Goal: Task Accomplishment & Management: Use online tool/utility

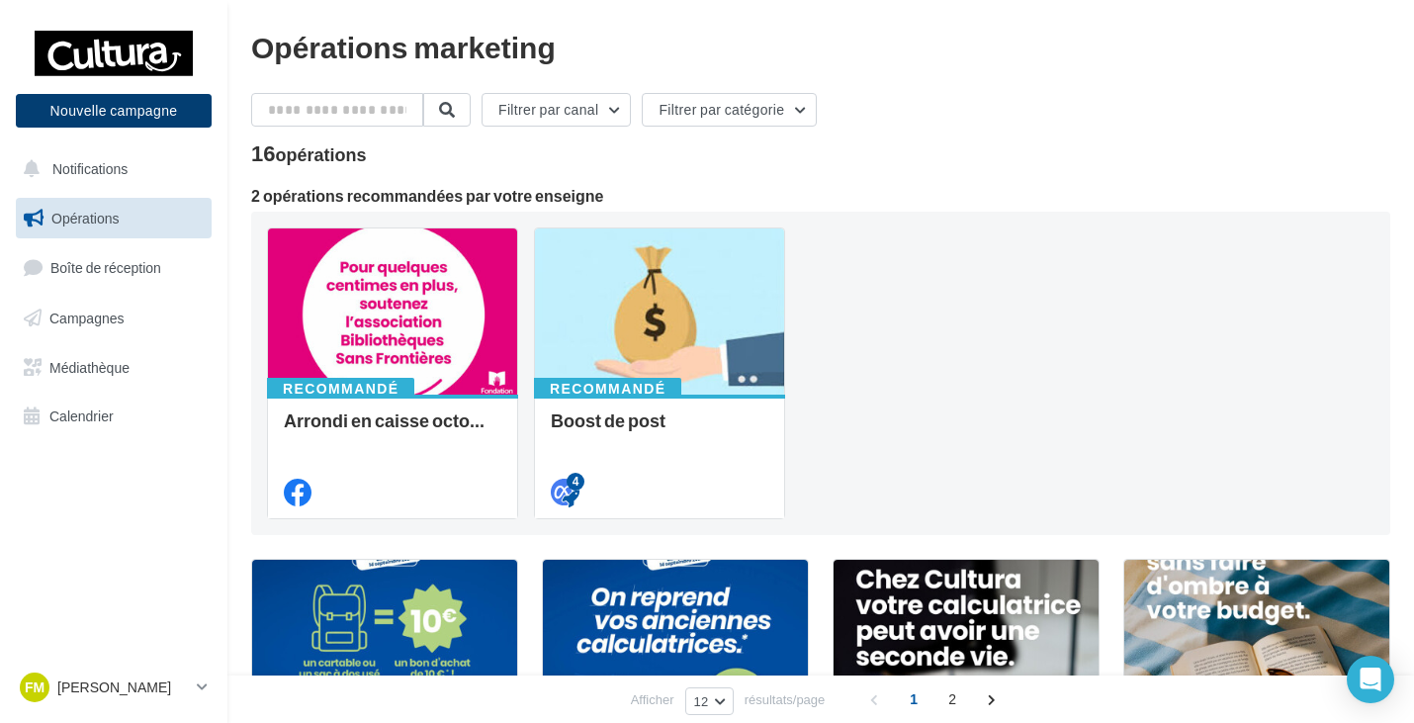
click at [151, 110] on button "Nouvelle campagne" at bounding box center [114, 111] width 196 height 34
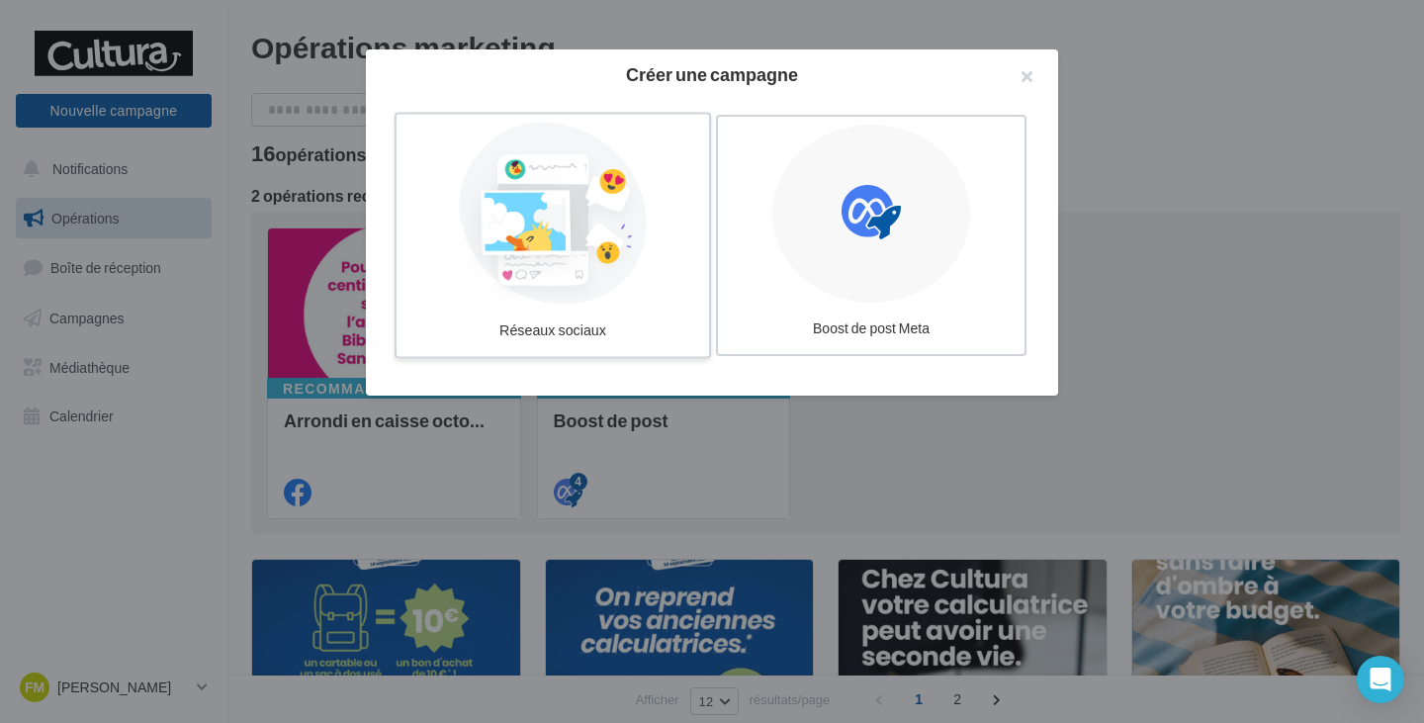
click at [579, 220] on div at bounding box center [552, 214] width 297 height 182
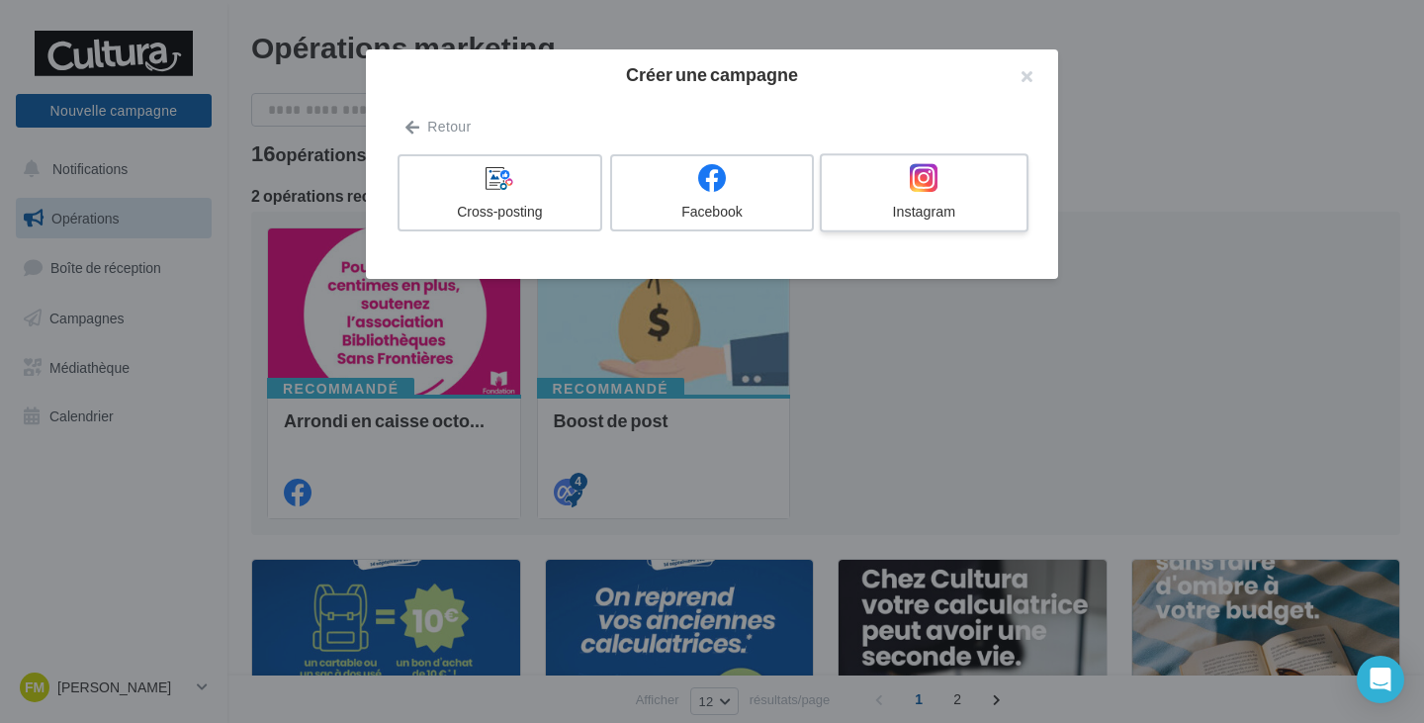
click at [917, 218] on div "Instagram" at bounding box center [924, 212] width 188 height 20
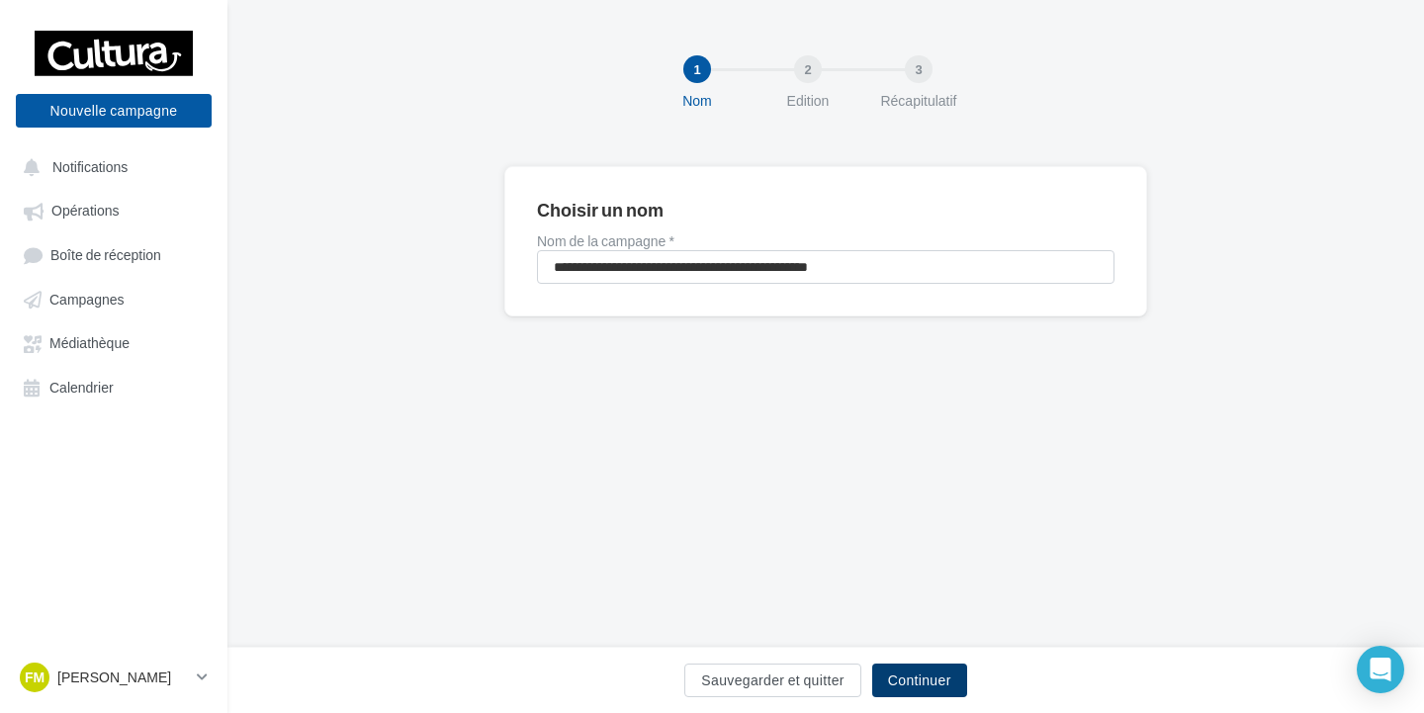
click at [919, 683] on button "Continuer" at bounding box center [919, 681] width 95 height 34
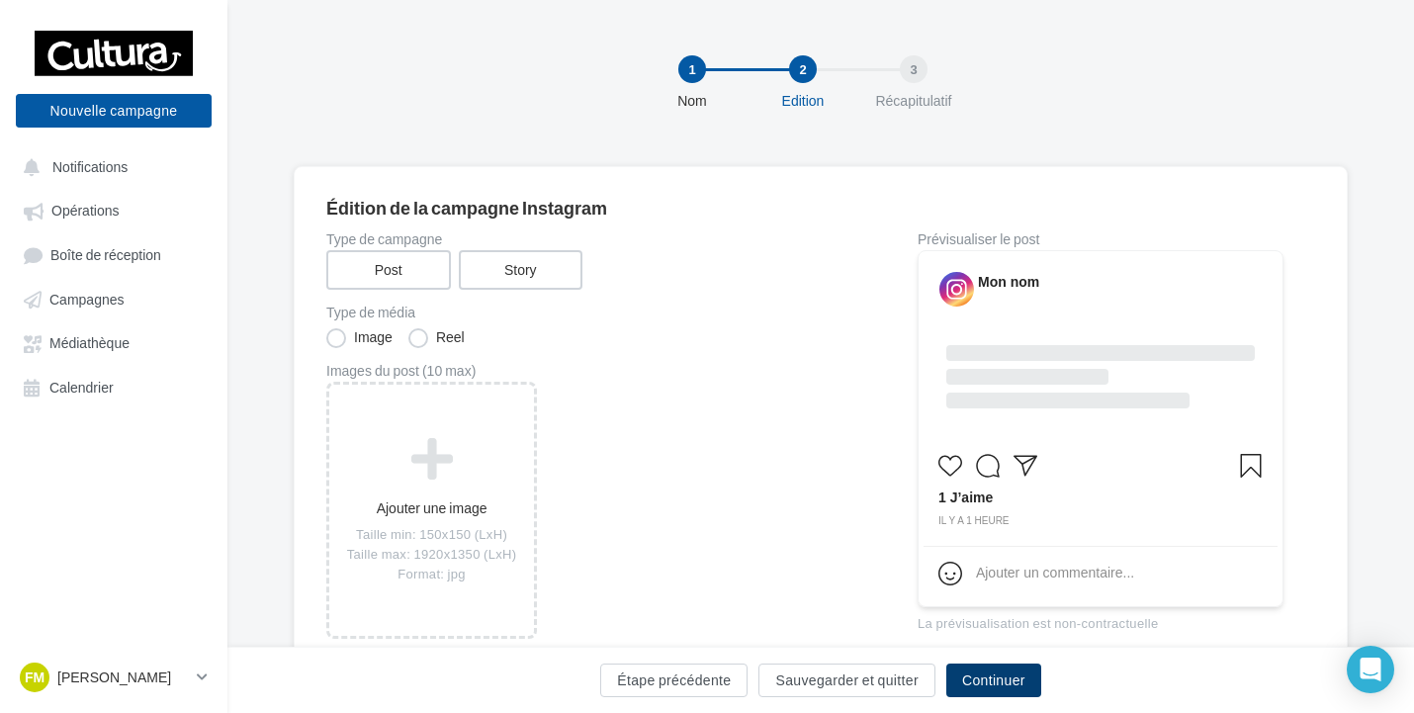
click at [997, 686] on button "Continuer" at bounding box center [993, 681] width 95 height 34
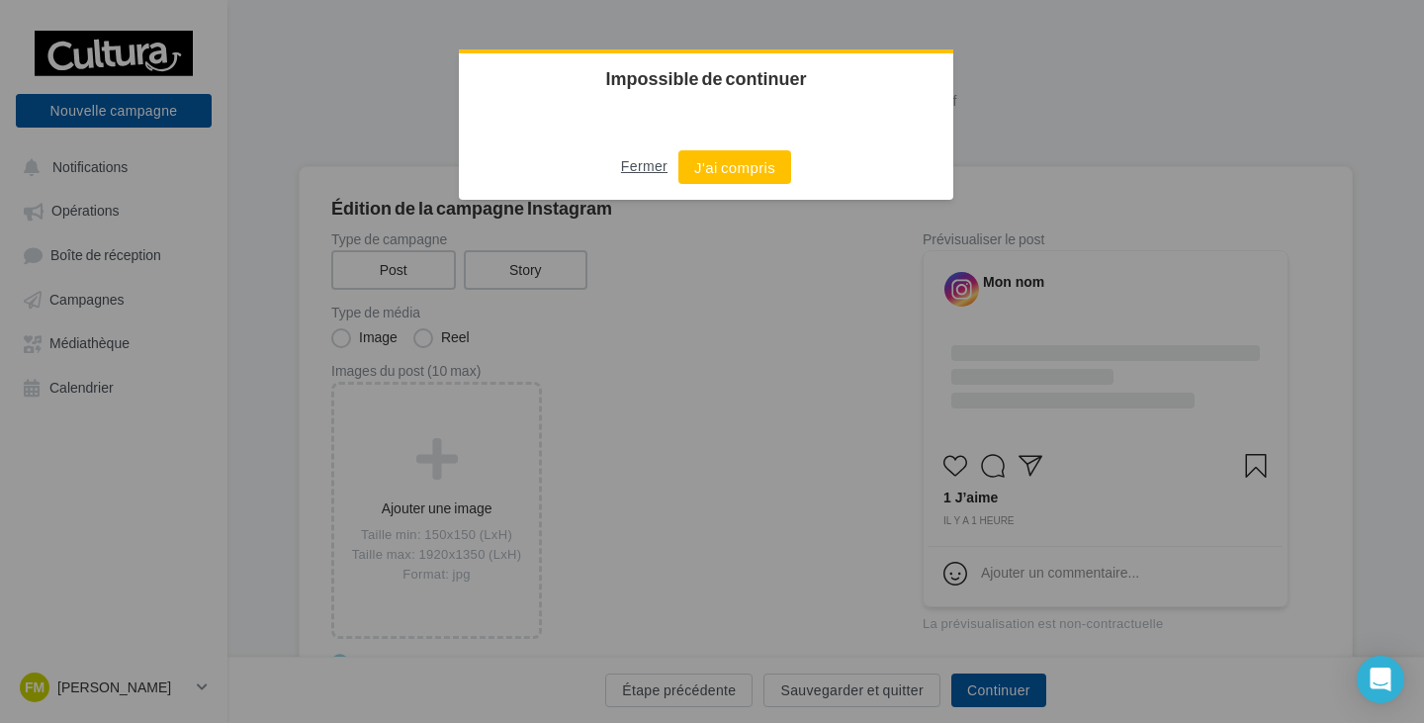
click at [636, 165] on button "Fermer" at bounding box center [644, 166] width 46 height 32
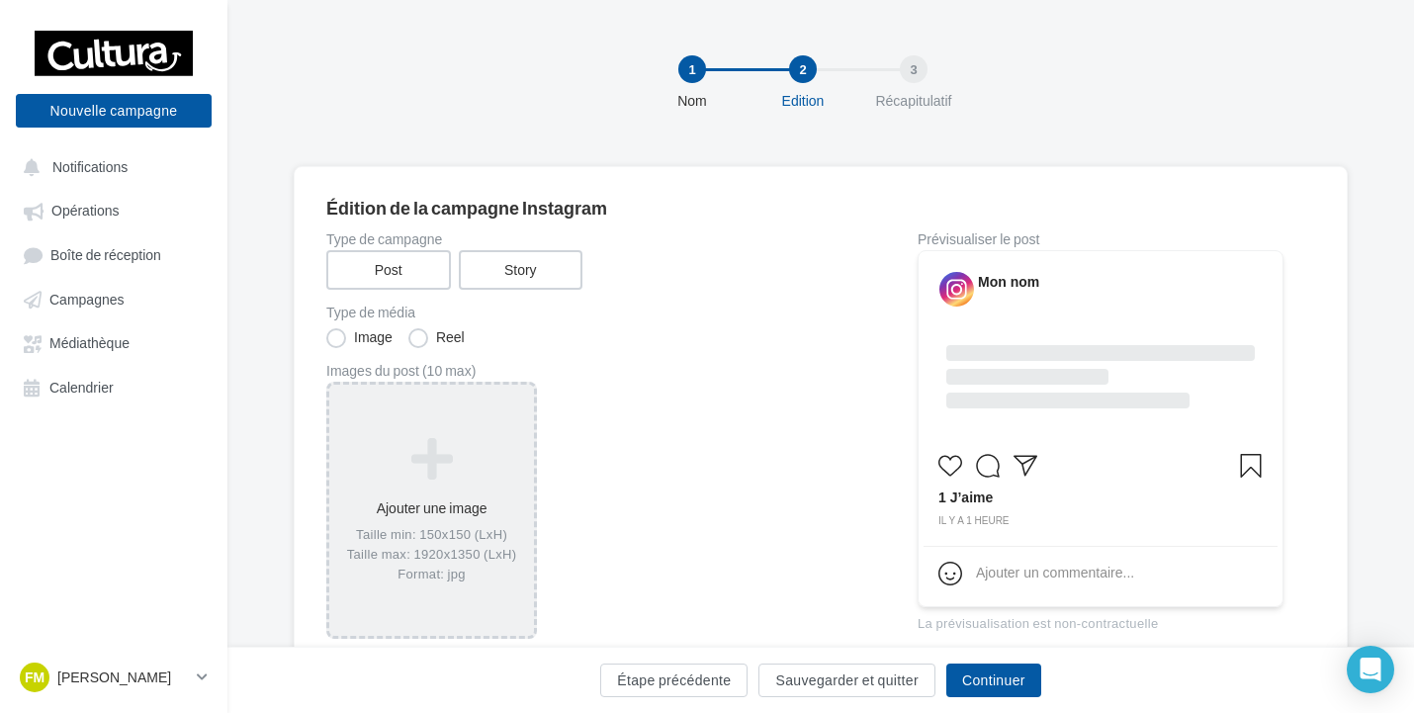
click at [478, 467] on icon at bounding box center [431, 458] width 189 height 47
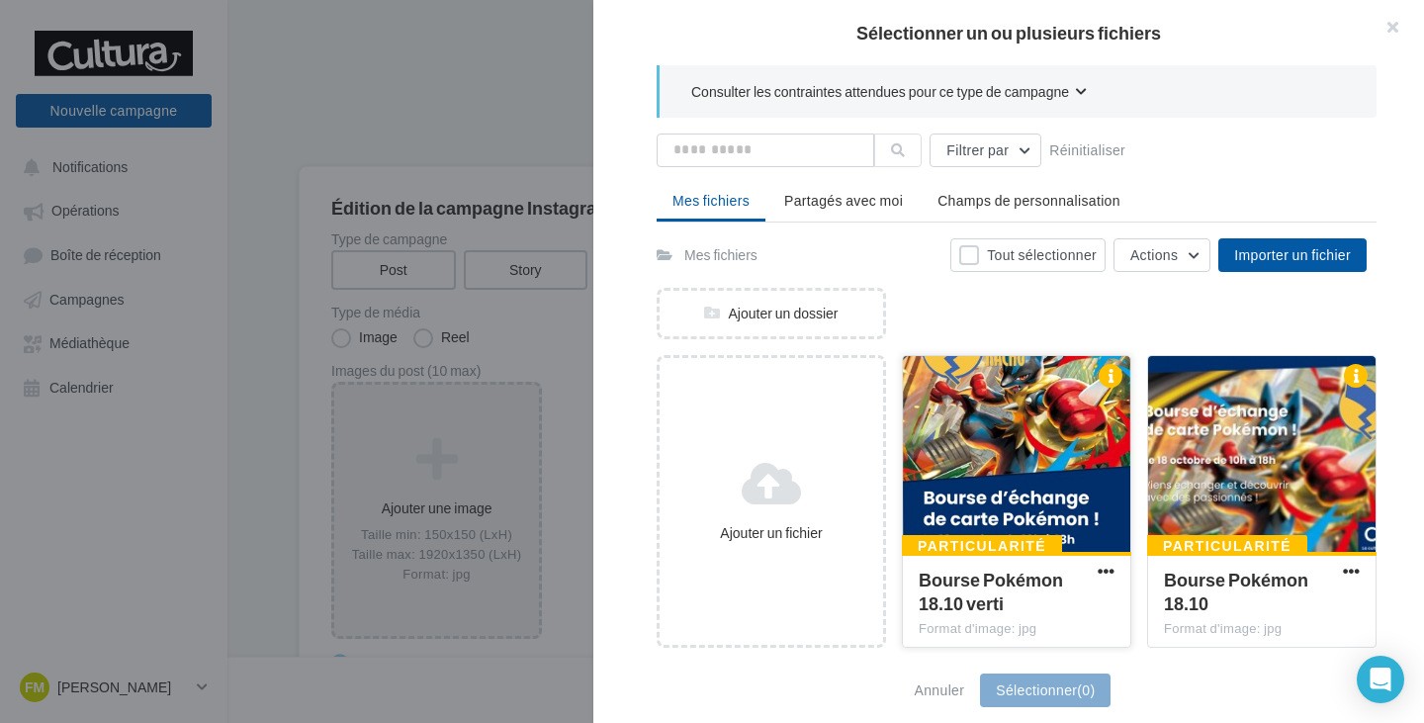
click at [950, 498] on div at bounding box center [1016, 455] width 227 height 198
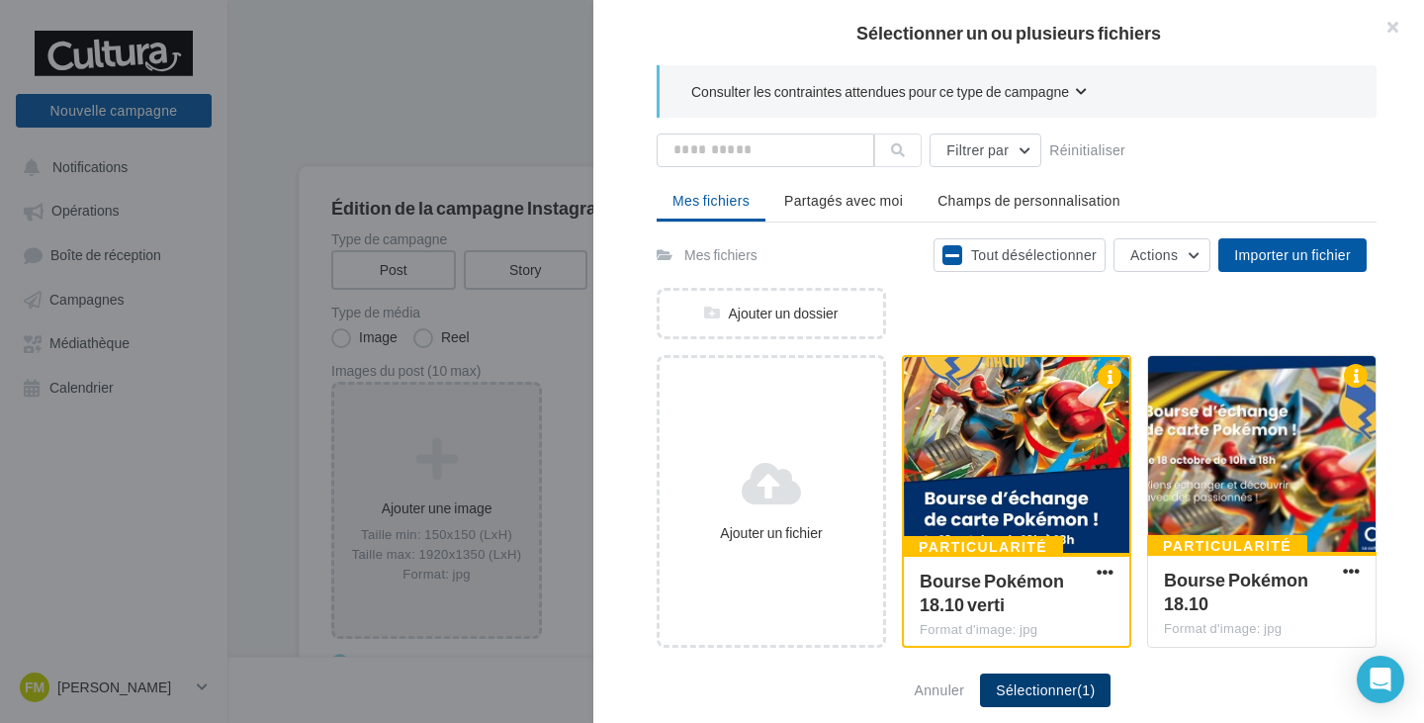
click at [1032, 689] on button "Sélectionner (1)" at bounding box center [1045, 690] width 131 height 34
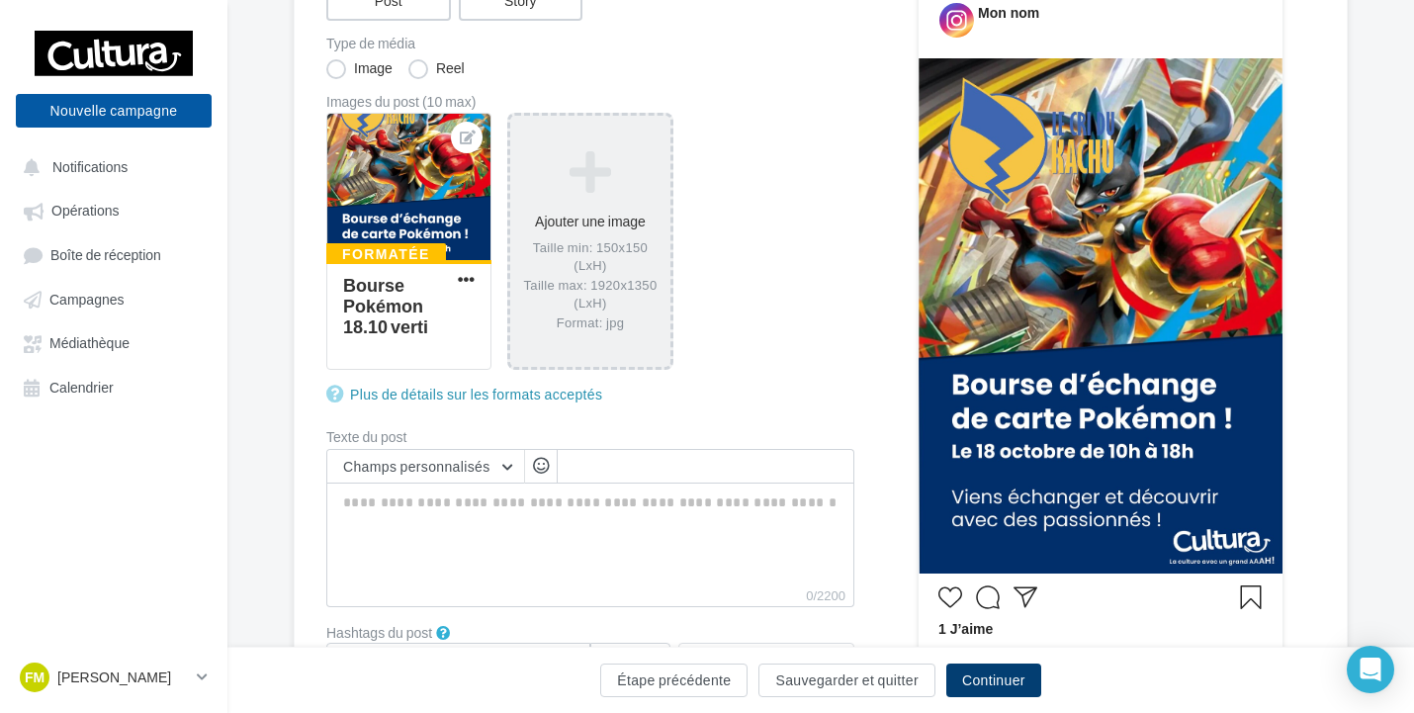
scroll to position [297, 0]
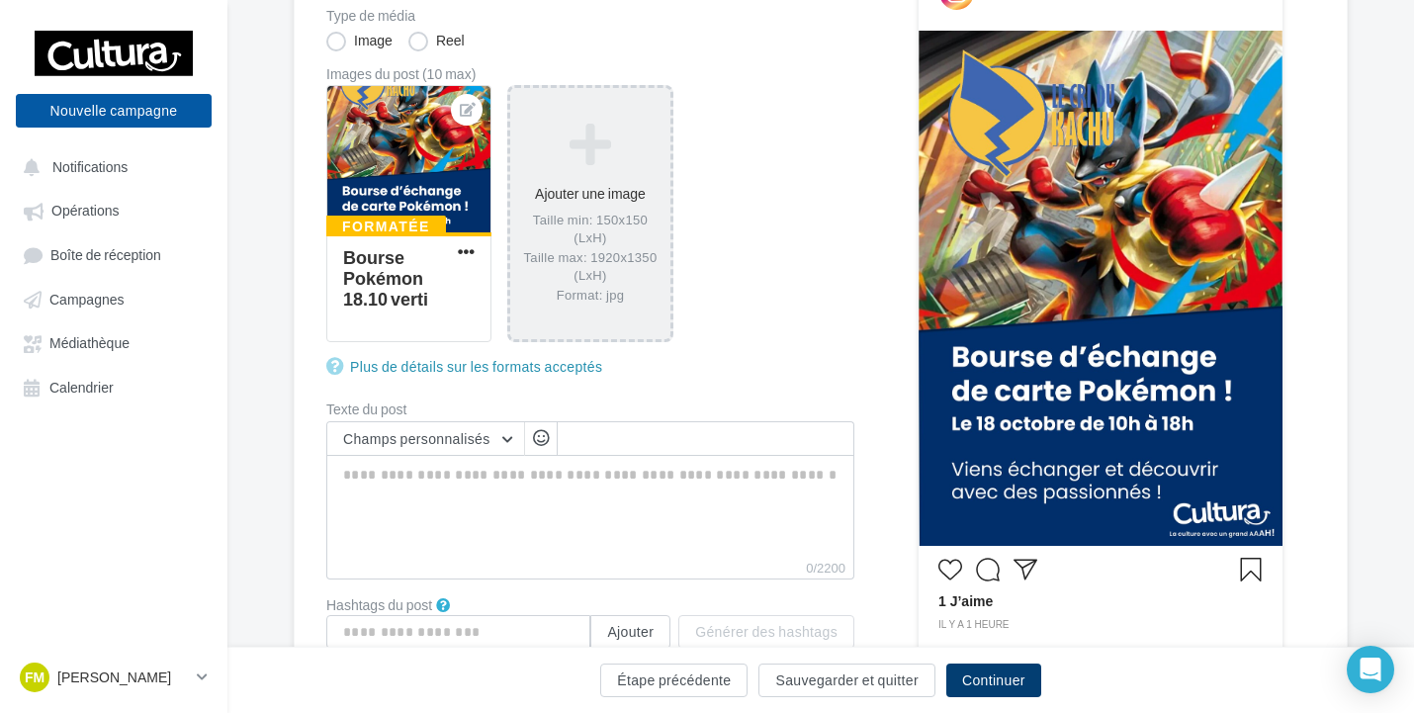
click at [1009, 686] on button "Continuer" at bounding box center [993, 681] width 95 height 34
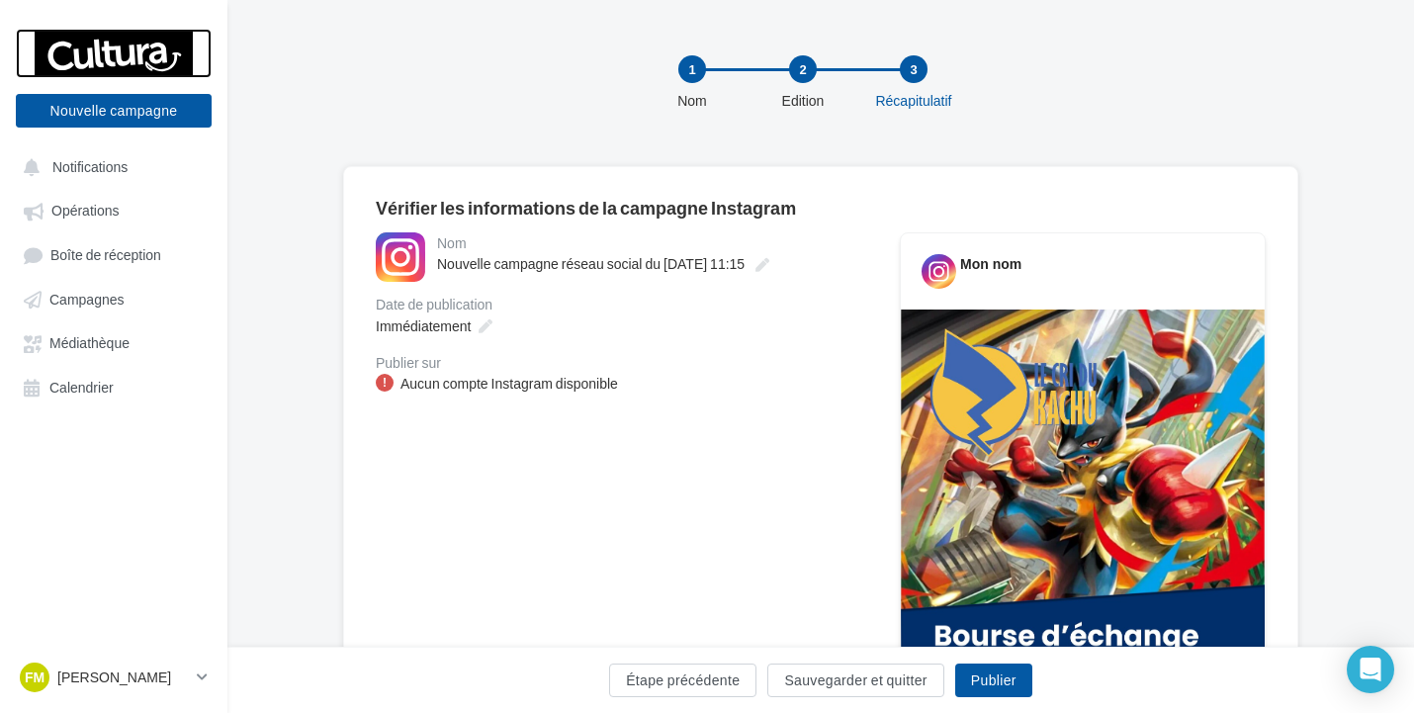
click at [162, 53] on div at bounding box center [114, 53] width 158 height 49
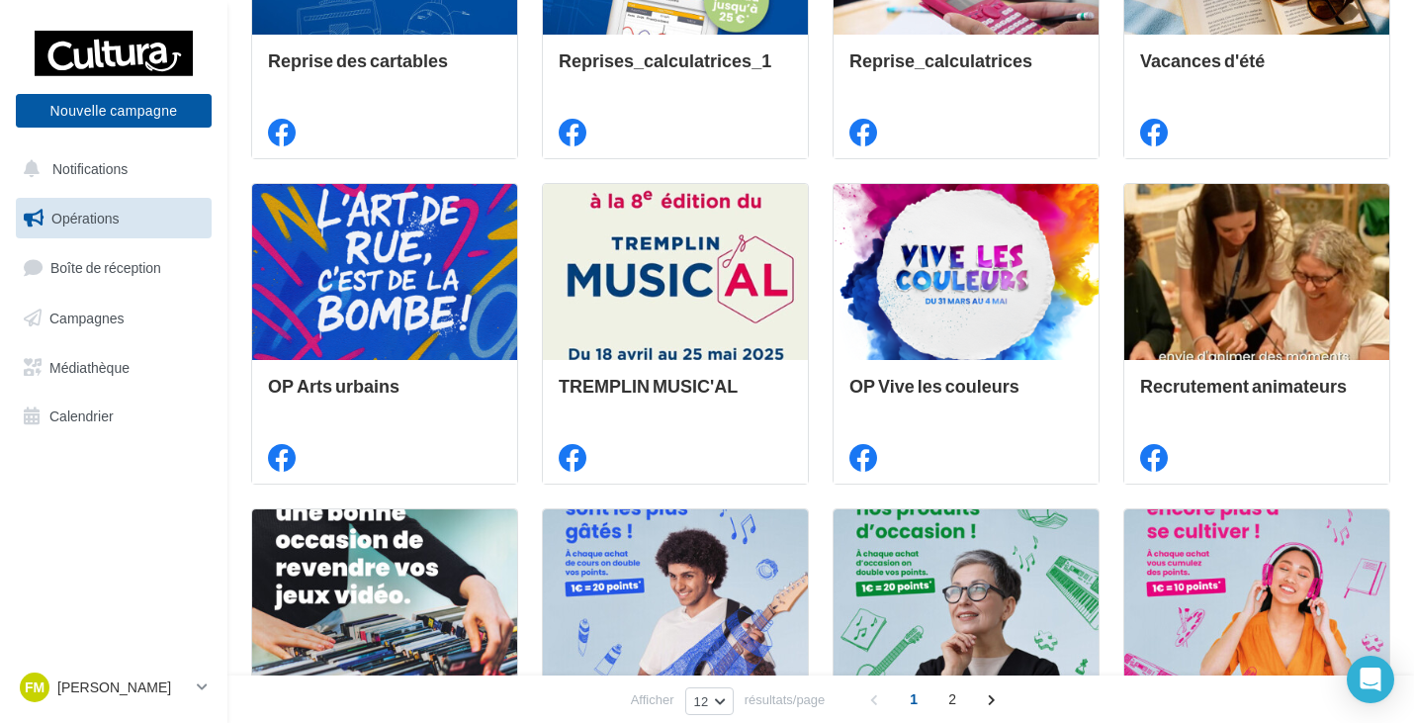
scroll to position [557, 0]
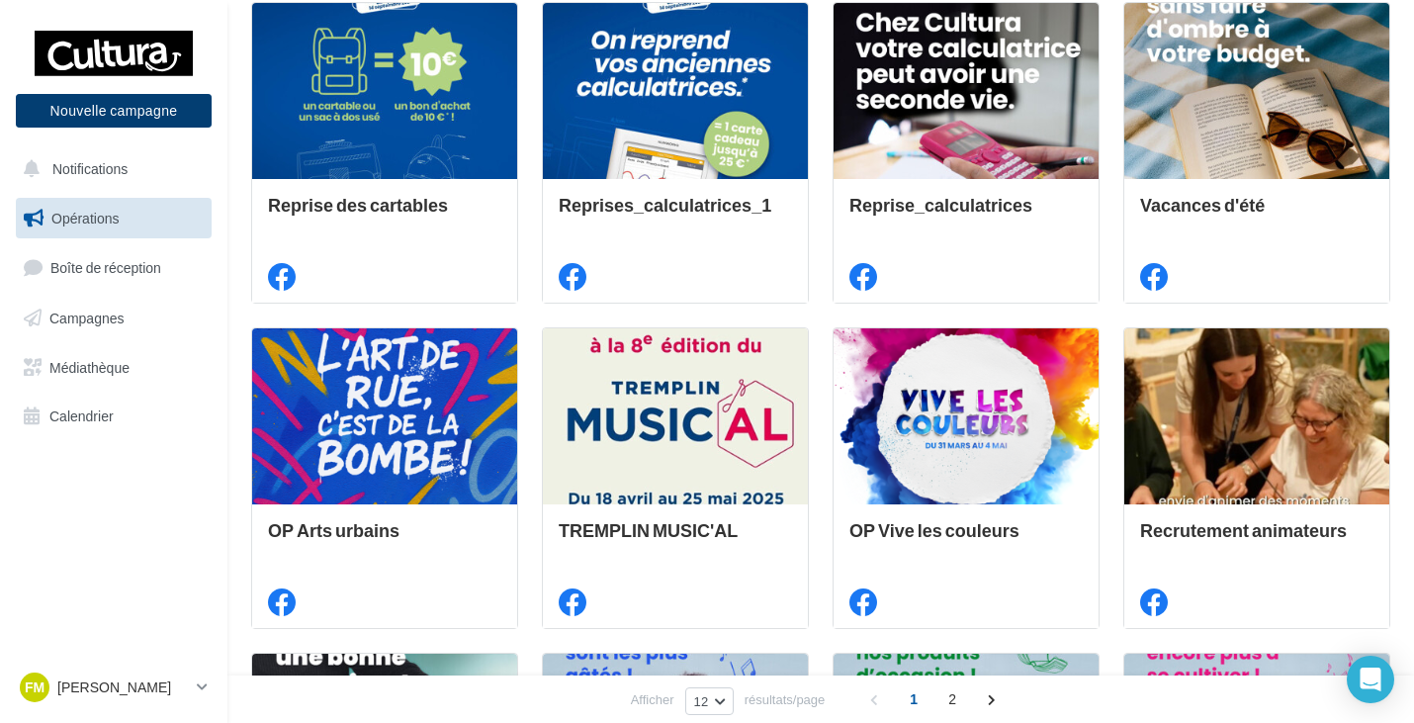
click at [113, 109] on button "Nouvelle campagne" at bounding box center [114, 111] width 196 height 34
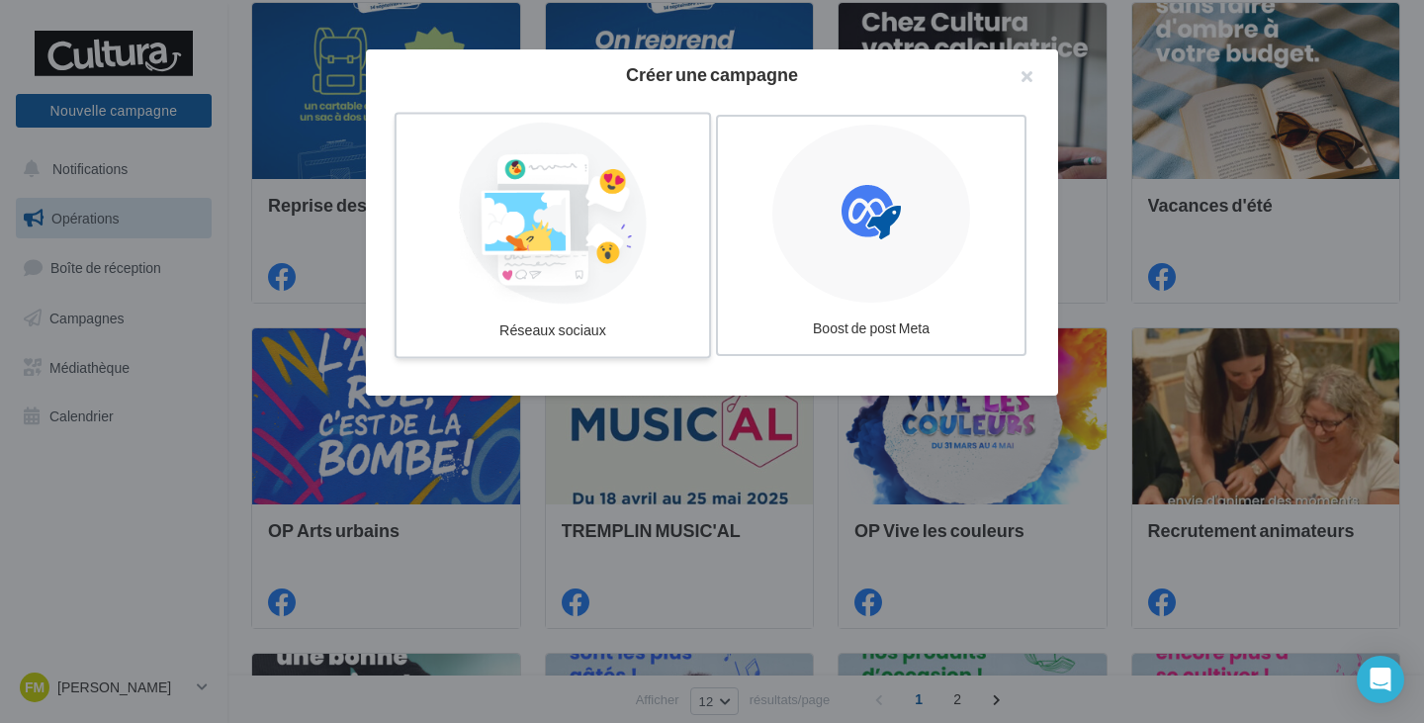
click at [534, 212] on div at bounding box center [552, 214] width 297 height 182
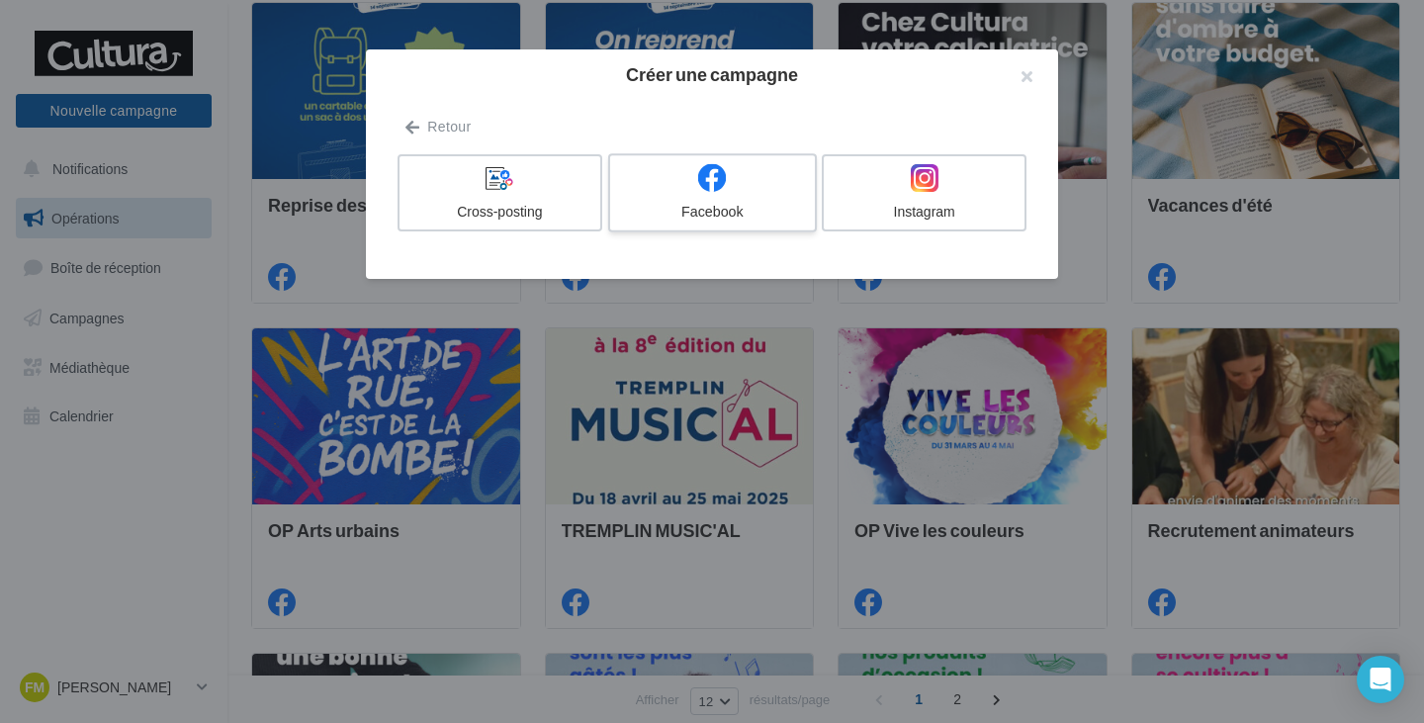
click at [756, 164] on div at bounding box center [712, 178] width 188 height 31
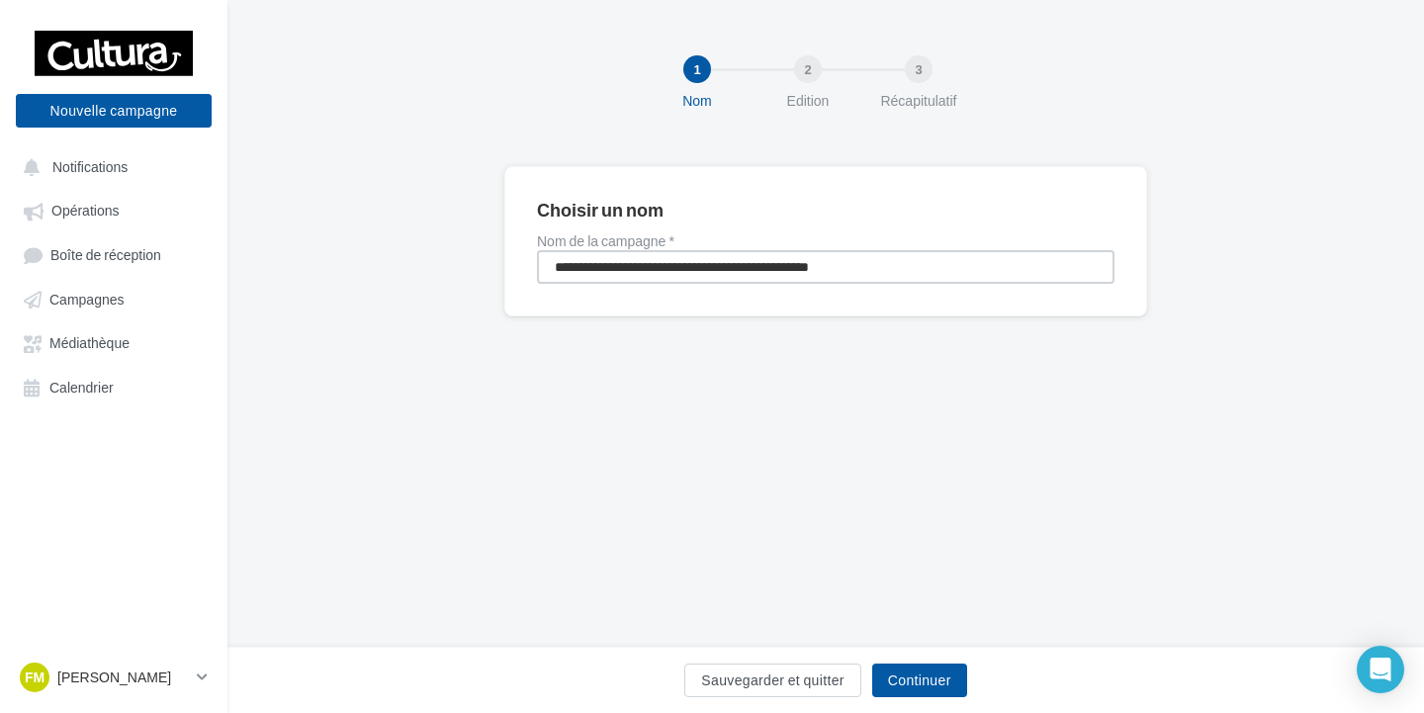
click at [875, 270] on input "**********" at bounding box center [826, 267] width 578 height 34
type input "**********"
click at [905, 667] on button "Continuer" at bounding box center [919, 681] width 95 height 34
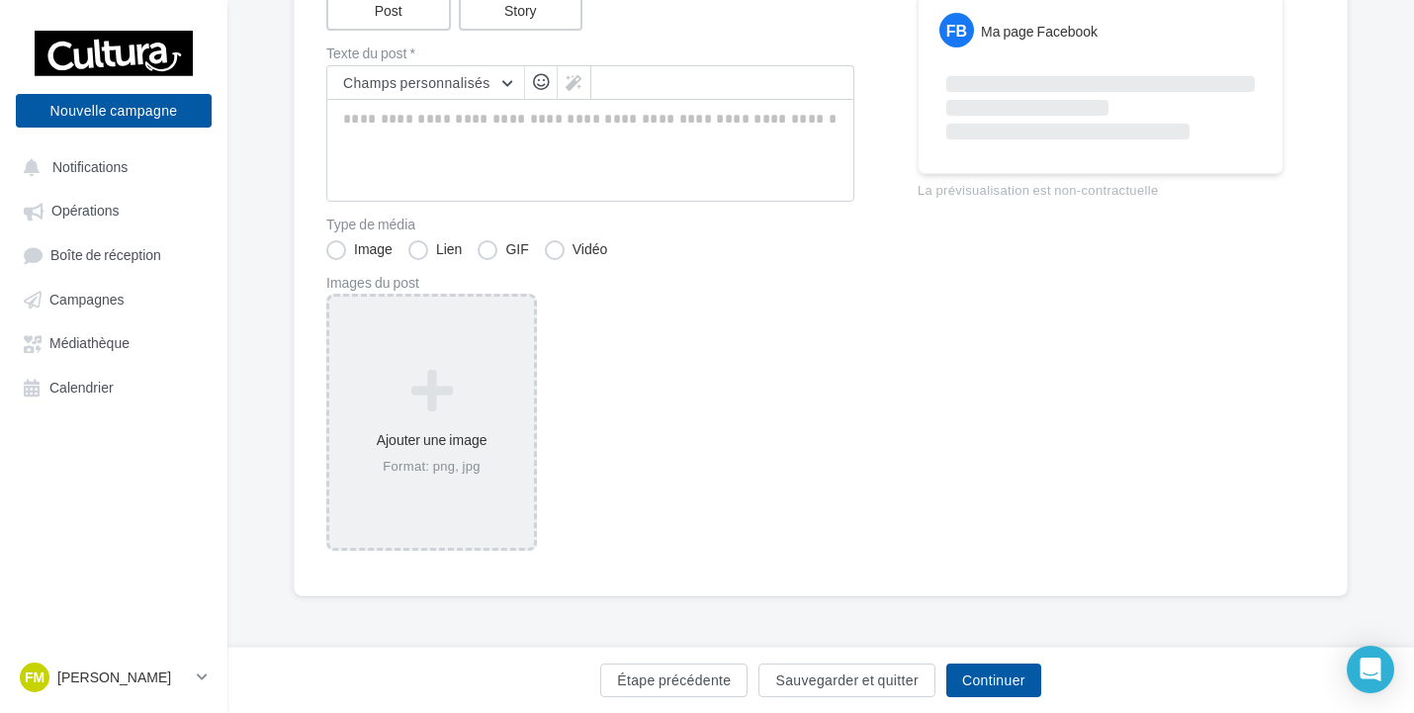
click at [385, 408] on icon at bounding box center [431, 390] width 189 height 47
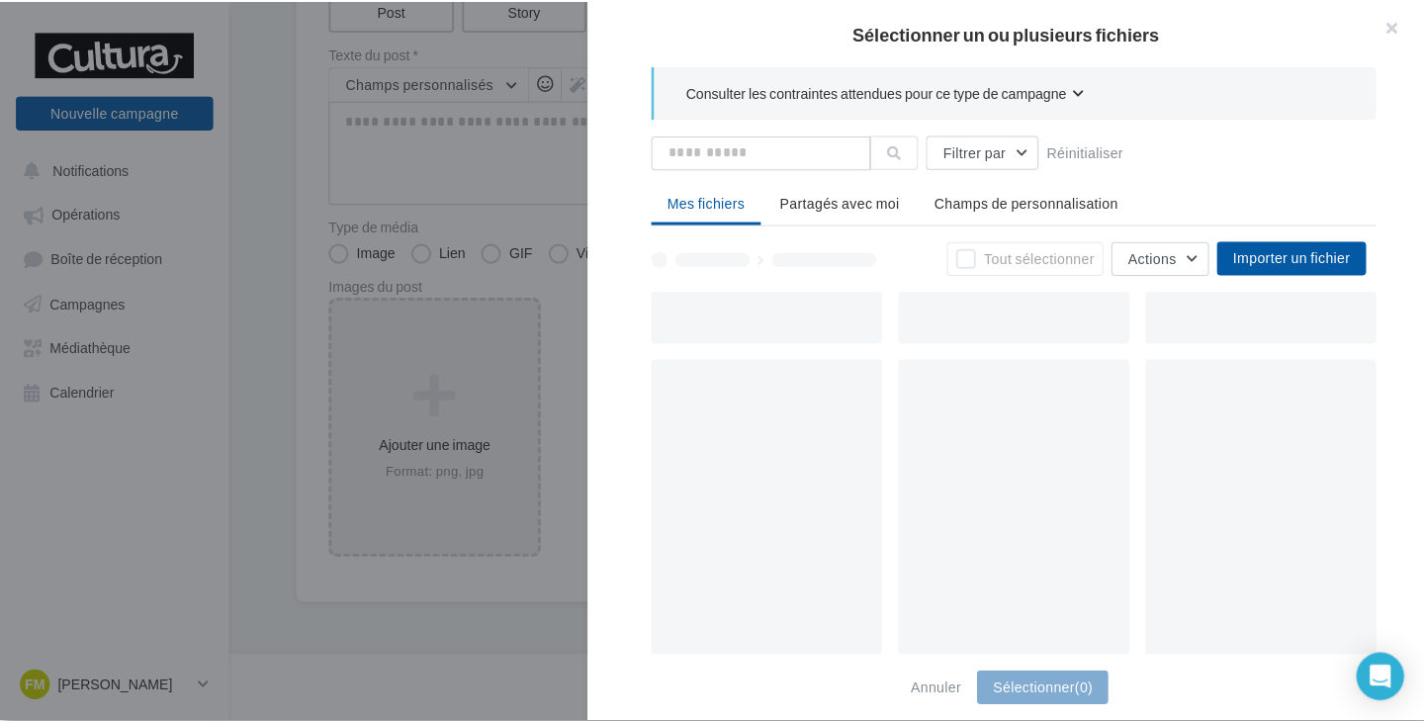
scroll to position [249, 0]
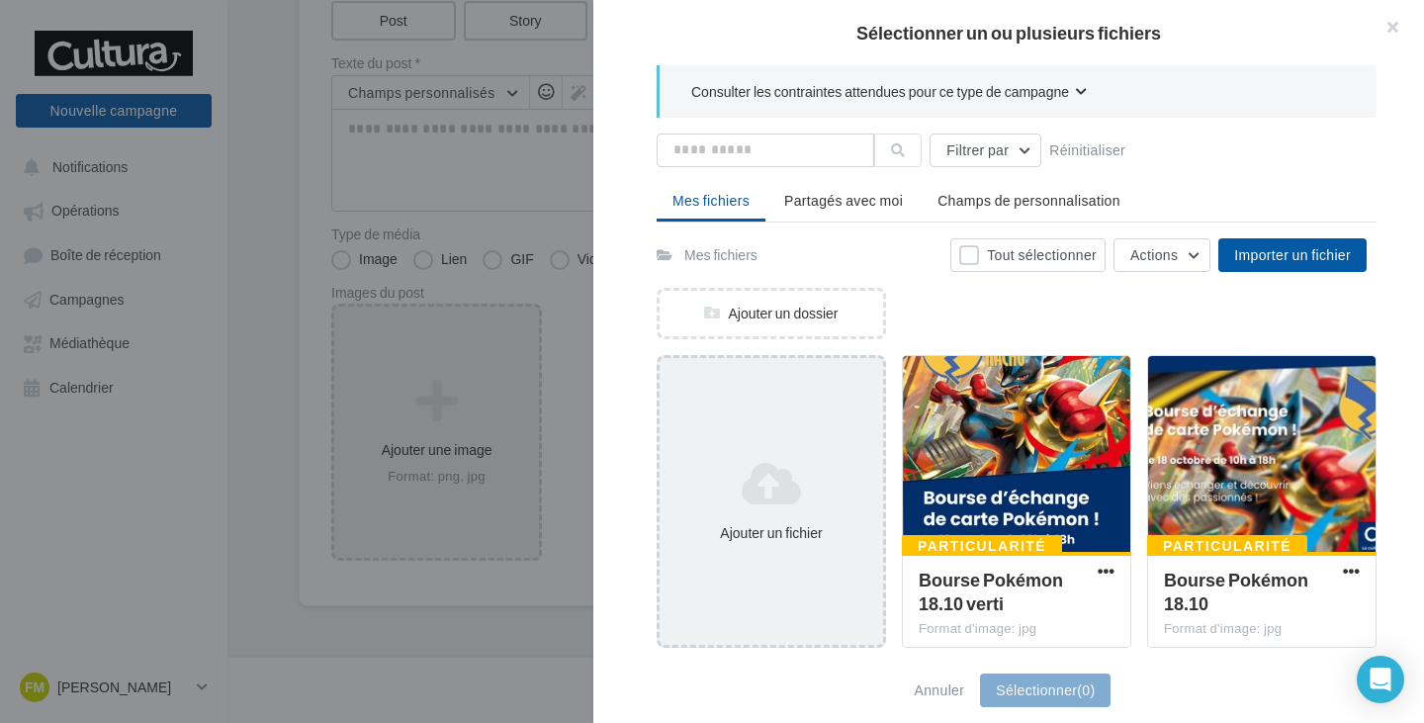
click at [822, 383] on div "Ajouter un fichier" at bounding box center [771, 501] width 229 height 293
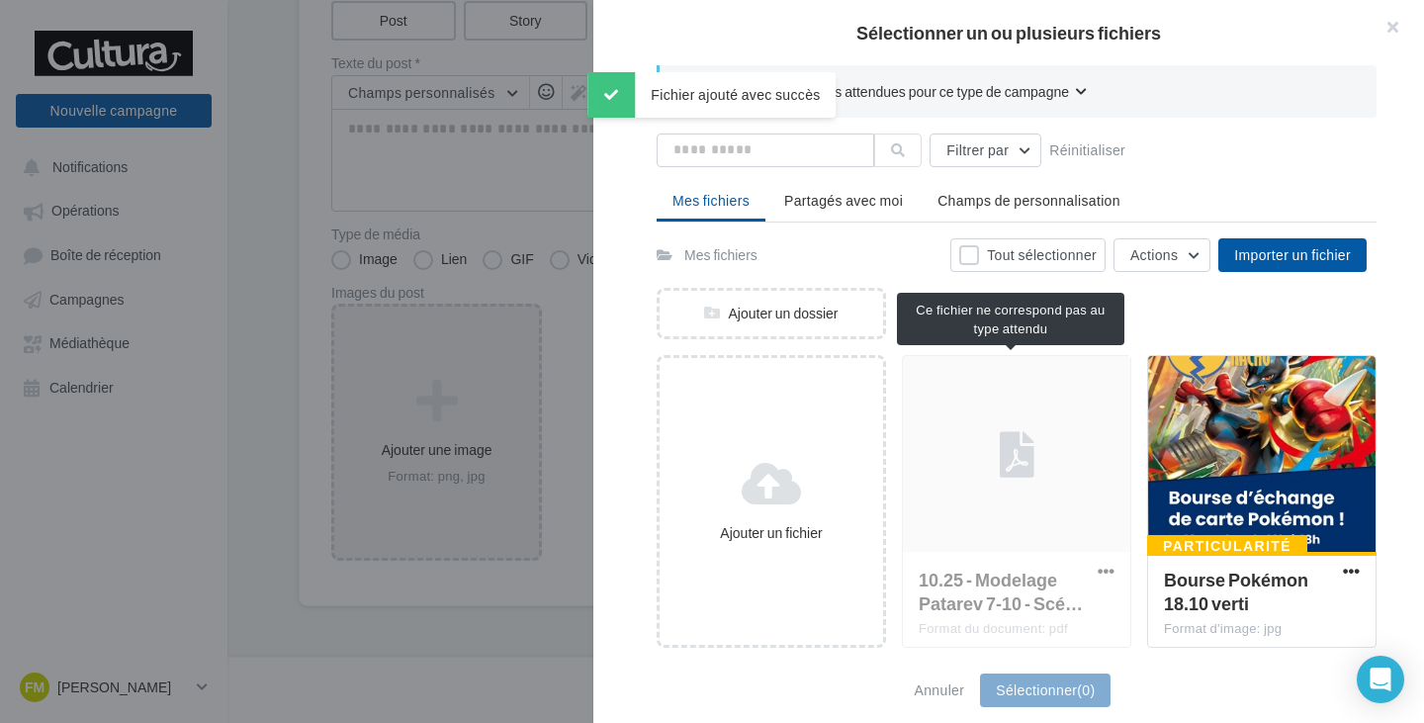
click at [970, 511] on div "10.25 - Modelage Patarev 7-10 - Scé… Format du document: pdf" at bounding box center [1016, 501] width 229 height 293
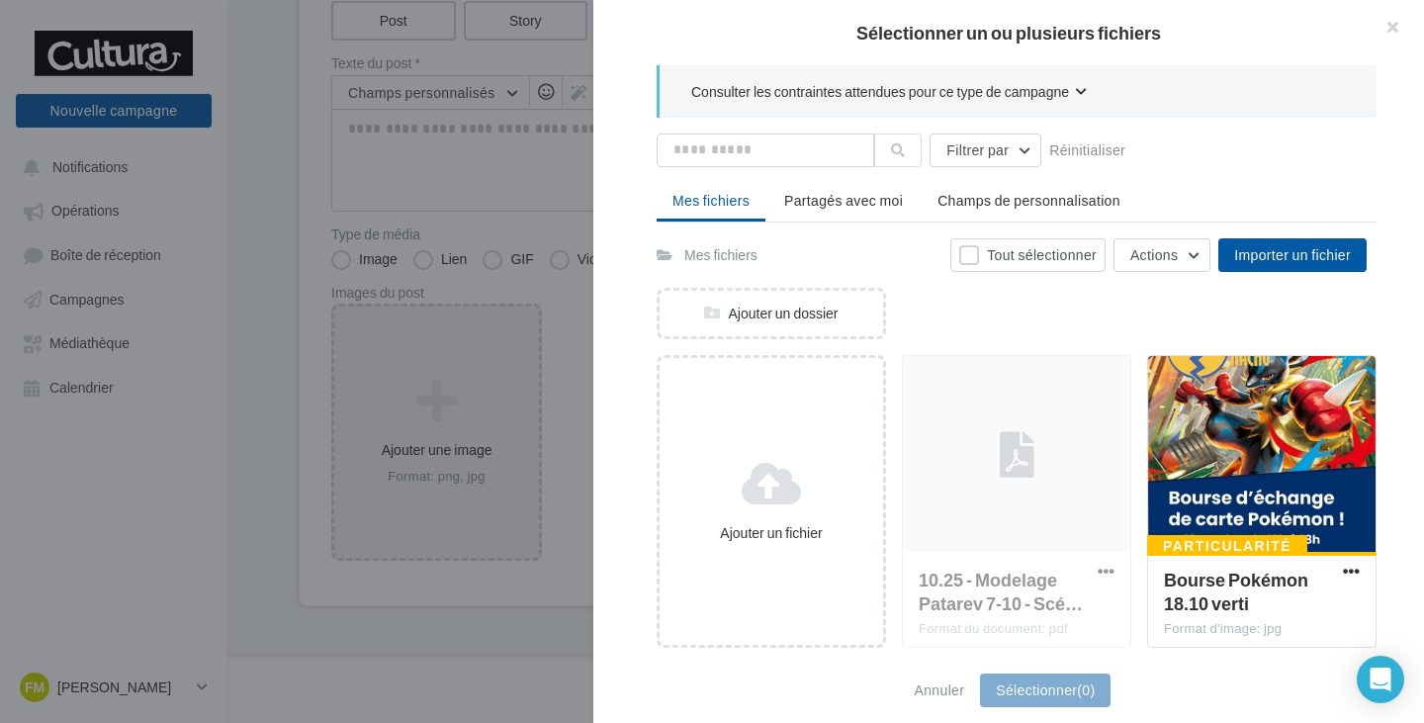
click at [403, 428] on div at bounding box center [712, 361] width 1424 height 723
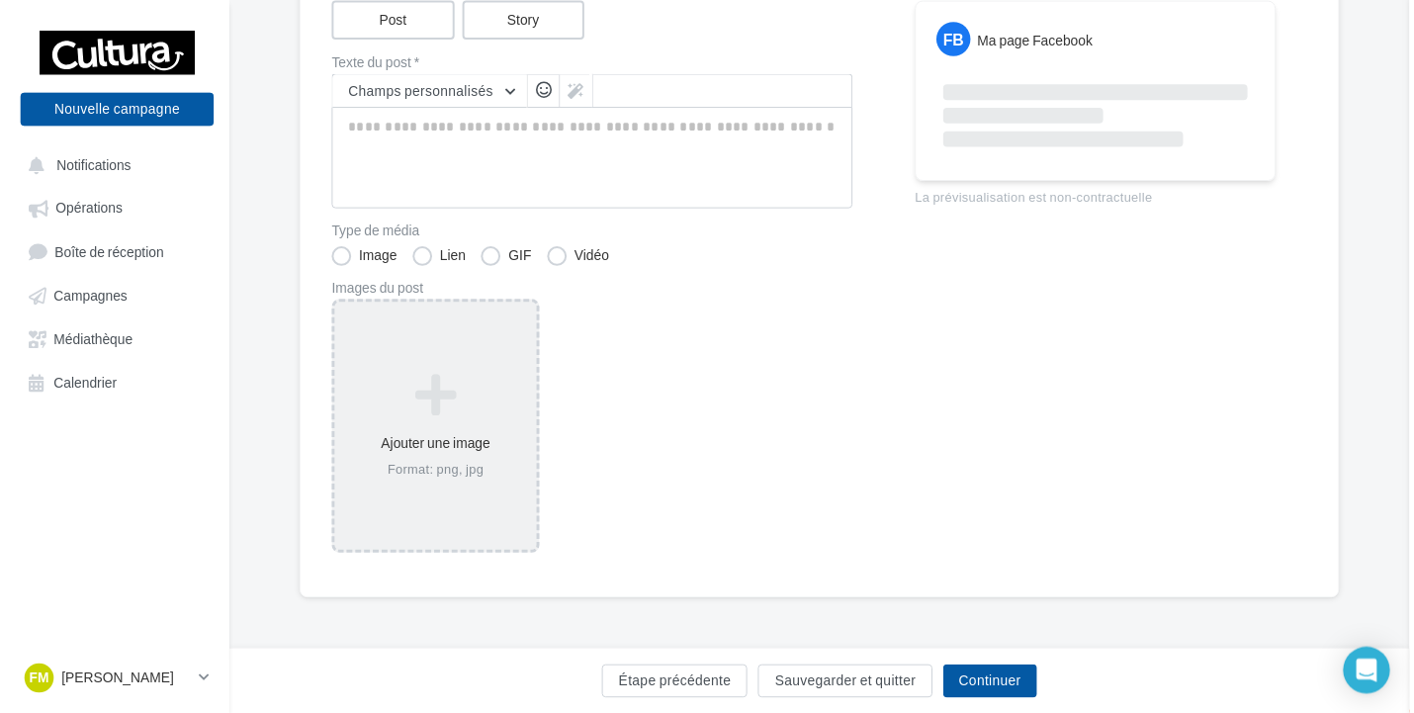
scroll to position [259, 0]
